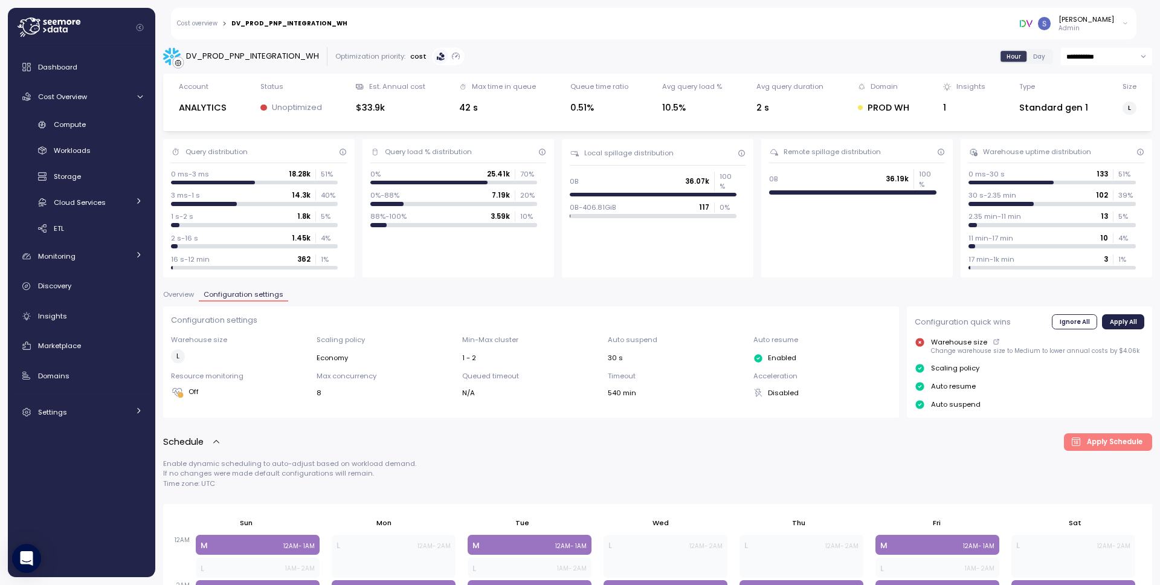
click at [671, 290] on div "**********" at bounding box center [657, 566] width 989 height 1038
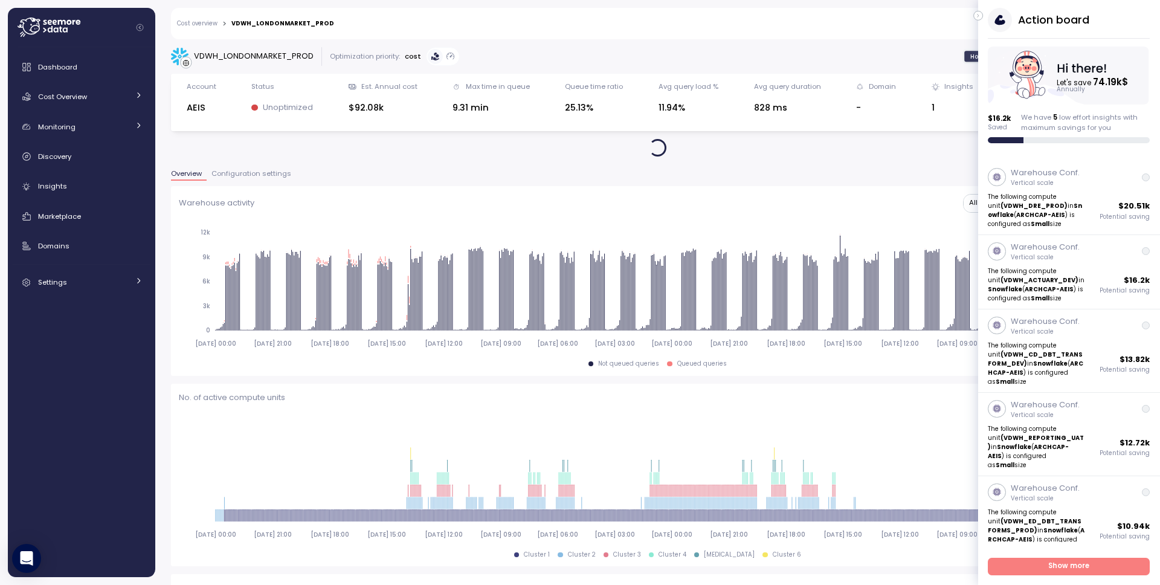
click at [262, 55] on div "VDWH_LONDONMARKET_PROD" at bounding box center [254, 56] width 120 height 12
copy div "VDWH_LONDONMARKET_PROD"
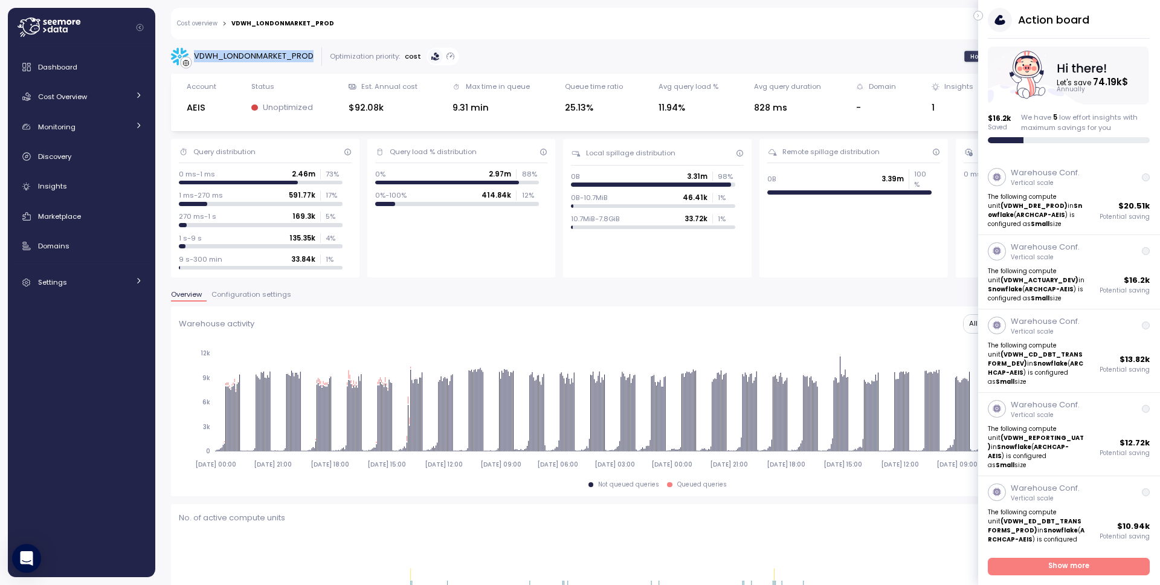
copy div "VDWH_LONDONMARKET_PROD"
